Goal: Check status: Check status

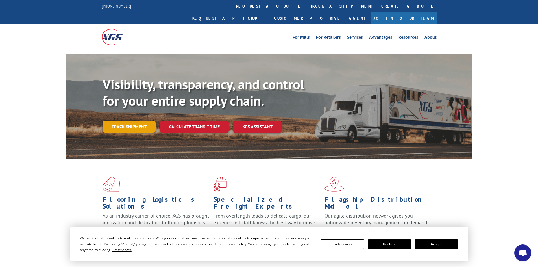
click at [119, 121] on link "Track shipment" at bounding box center [128, 127] width 53 height 12
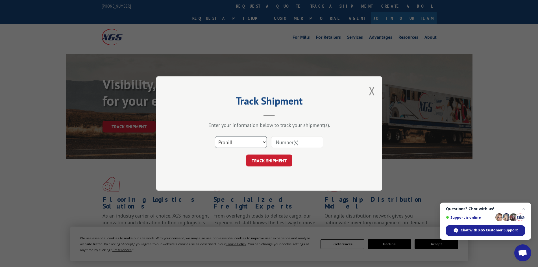
click at [253, 142] on select "Select category... Probill BOL PO" at bounding box center [241, 142] width 52 height 12
select select "bol"
click at [215, 136] on select "Select category... Probill BOL PO" at bounding box center [241, 142] width 52 height 12
click at [284, 142] on input at bounding box center [297, 142] width 52 height 12
type input "655857"
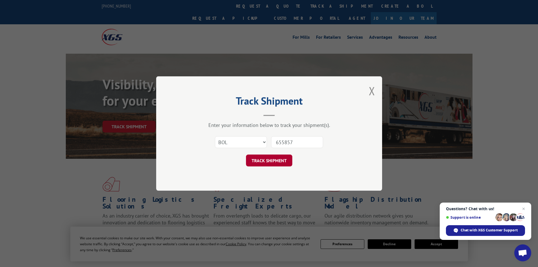
click at [266, 161] on button "TRACK SHIPMENT" at bounding box center [269, 160] width 46 height 12
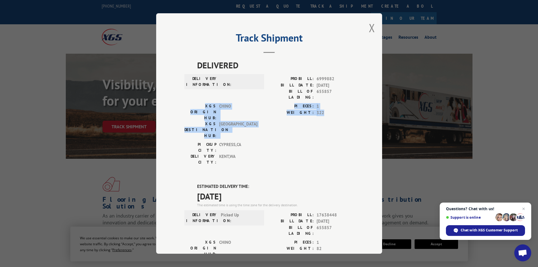
drag, startPoint x: 388, startPoint y: 97, endPoint x: 388, endPoint y: 113, distance: 16.7
click at [388, 113] on div "Track Shipment DELIVERED DELIVERY INFORMATION: PROBILL: 6999882 BILL DATE: 08/2…" at bounding box center [269, 133] width 538 height 267
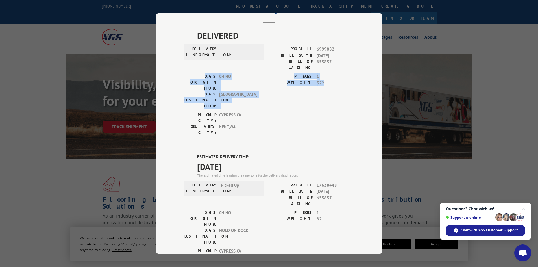
scroll to position [21, 0]
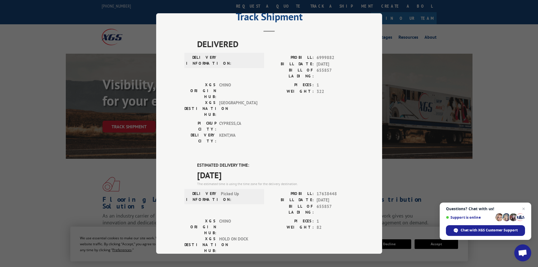
click at [257, 190] on div "DELIVERY INFORMATION: Picked Up" at bounding box center [224, 196] width 76 height 12
click at [292, 162] on label "ESTIMATED DELIVERY TIME:" at bounding box center [275, 165] width 157 height 6
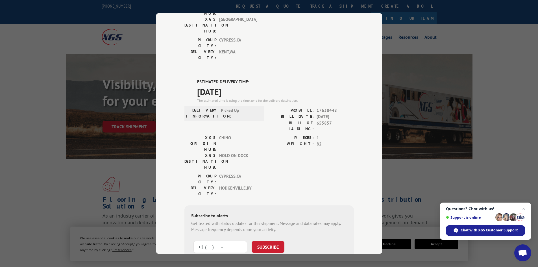
click at [216, 241] on input "+1 (___) ___-____" at bounding box center [220, 247] width 54 height 12
type input "+1 (502) 434-1206"
click at [273, 241] on button "SUBSCRIBE" at bounding box center [267, 247] width 33 height 12
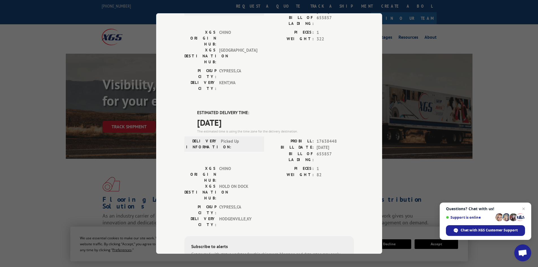
scroll to position [28, 0]
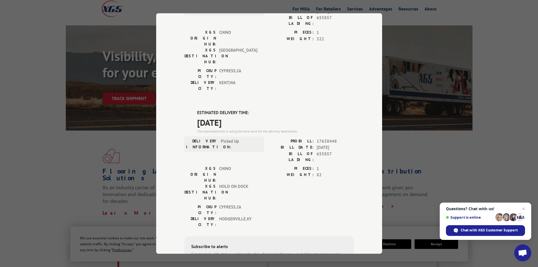
click at [417, 10] on div "Track Shipment DELIVERED DELIVERY INFORMATION: PROBILL: 6999882 BILL DATE: 08/2…" at bounding box center [269, 133] width 538 height 267
drag, startPoint x: 387, startPoint y: 7, endPoint x: 304, endPoint y: 18, distance: 83.7
click at [387, 7] on div "Track Shipment DELIVERED DELIVERY INFORMATION: PROBILL: 6999882 BILL DATE: 08/2…" at bounding box center [269, 133] width 538 height 267
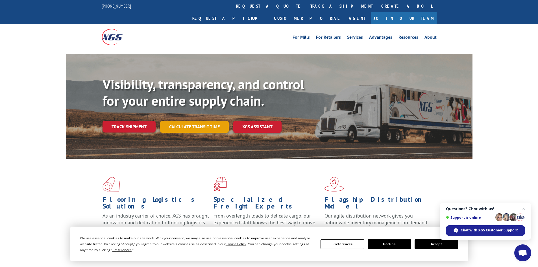
click at [192, 121] on link "Calculate transit time" at bounding box center [194, 127] width 69 height 12
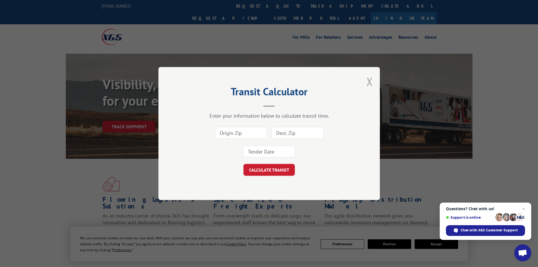
click at [372, 78] on button "Close modal" at bounding box center [369, 81] width 6 height 15
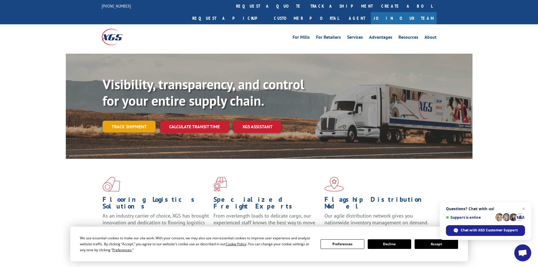
click at [124, 121] on link "Track shipment" at bounding box center [128, 127] width 53 height 12
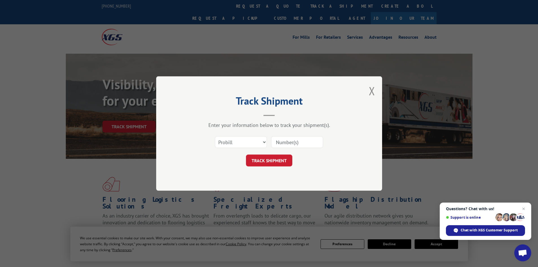
click at [284, 142] on input at bounding box center [297, 142] width 52 height 12
type input "17638448"
click at [270, 161] on button "TRACK SHIPMENT" at bounding box center [269, 160] width 46 height 12
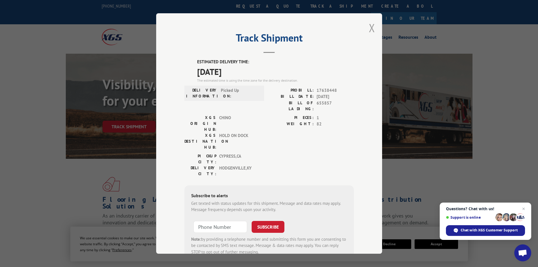
click at [371, 27] on button "Close modal" at bounding box center [372, 27] width 6 height 15
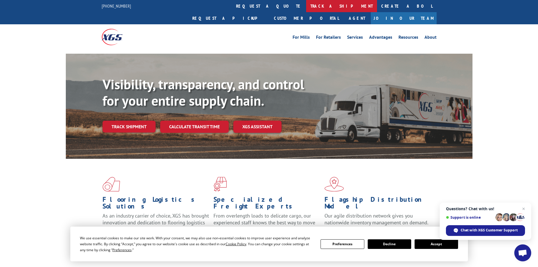
click at [306, 3] on link "track a shipment" at bounding box center [341, 6] width 71 height 12
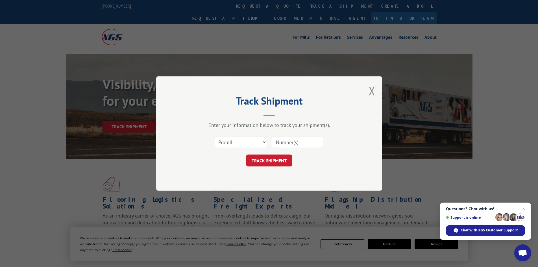
click at [303, 144] on input at bounding box center [297, 142] width 52 height 12
type input "17638448"
click at [273, 156] on button "TRACK SHIPMENT" at bounding box center [269, 160] width 46 height 12
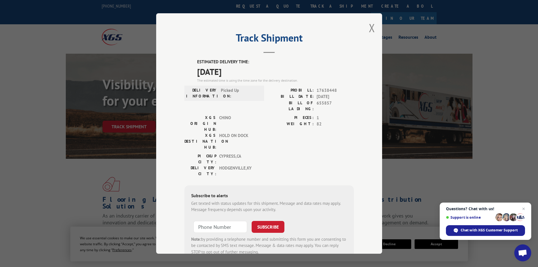
scroll to position [14, 0]
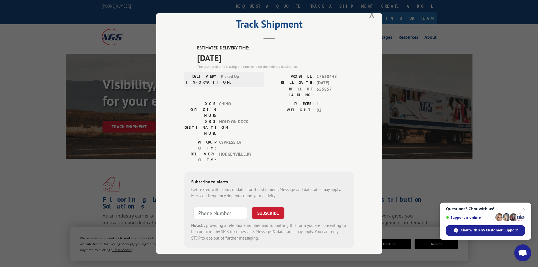
click at [451, 32] on div "Track Shipment ESTIMATED DELIVERY TIME: 10/06/2025 The estimated time is using …" at bounding box center [269, 133] width 538 height 267
click at [448, 16] on div "Track Shipment ESTIMATED DELIVERY TIME: 10/06/2025 The estimated time is using …" at bounding box center [269, 133] width 538 height 267
click at [369, 17] on button "Close modal" at bounding box center [372, 13] width 6 height 15
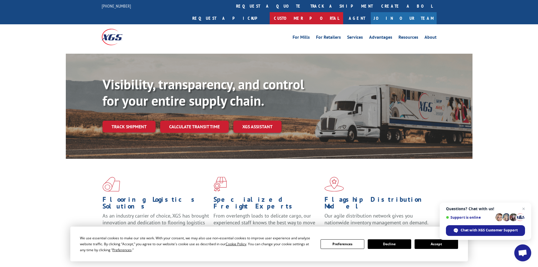
click at [343, 12] on link "Customer Portal" at bounding box center [306, 18] width 73 height 12
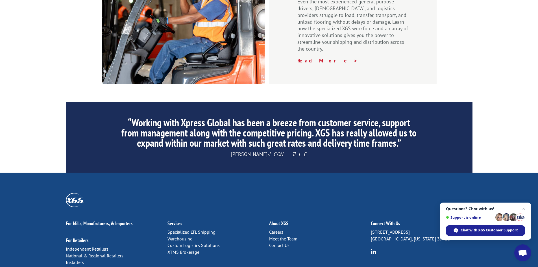
scroll to position [850, 0]
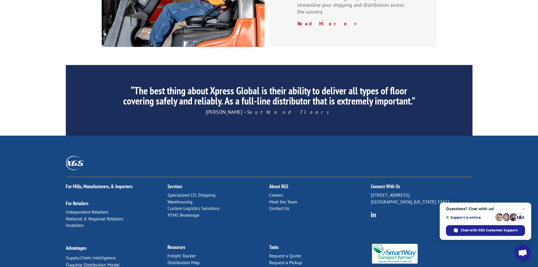
click at [283, 205] on link "Contact Us" at bounding box center [279, 208] width 20 height 6
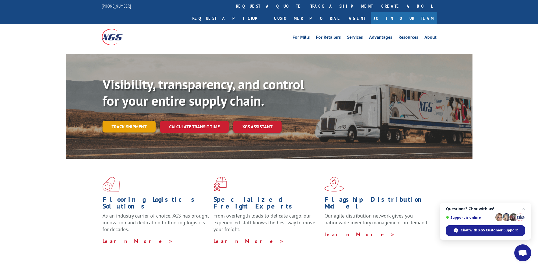
click at [133, 121] on link "Track shipment" at bounding box center [128, 127] width 53 height 12
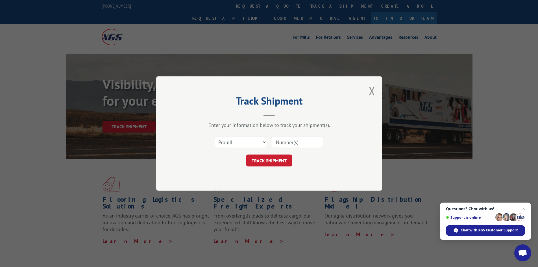
click at [298, 139] on input at bounding box center [297, 142] width 52 height 12
type input "17638448"
click at [253, 163] on button "TRACK SHIPMENT" at bounding box center [269, 160] width 46 height 12
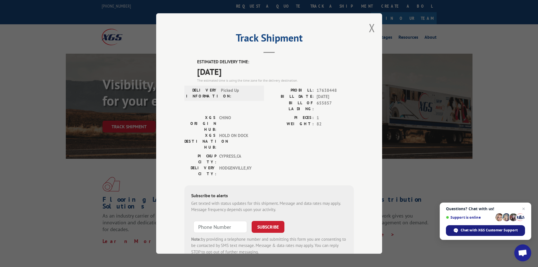
click at [484, 232] on span "Chat with XGS Customer Support" at bounding box center [488, 229] width 57 height 5
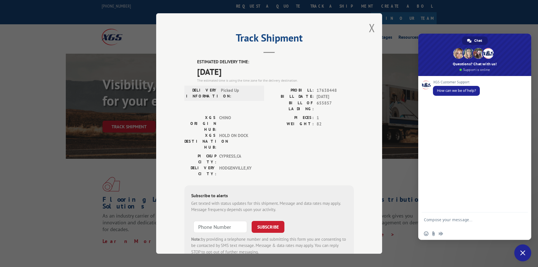
click at [477, 224] on textarea "Compose your message..." at bounding box center [468, 222] width 89 height 10
type textarea "trying to track PROBILL 17638448"
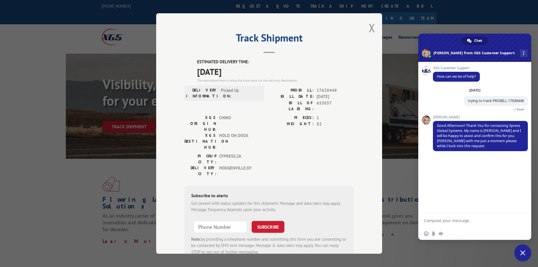
click at [474, 221] on textarea "Compose your message..." at bounding box center [468, 220] width 89 height 5
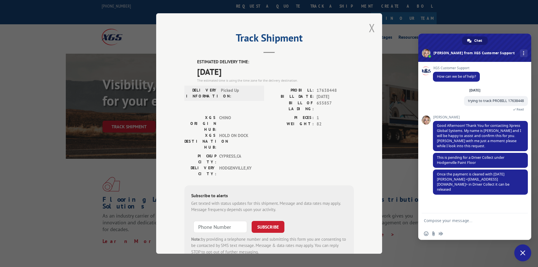
click at [369, 30] on button "Close modal" at bounding box center [372, 27] width 6 height 15
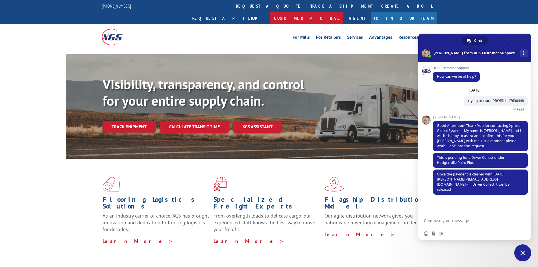
click at [343, 12] on link "Customer Portal" at bounding box center [306, 18] width 73 height 12
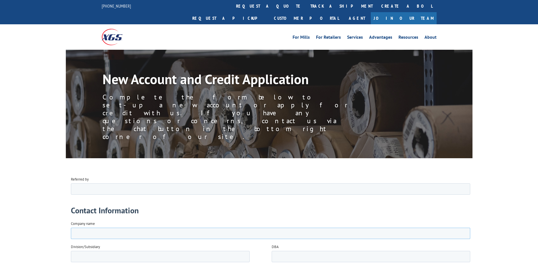
click at [194, 237] on input "Company name" at bounding box center [270, 232] width 399 height 11
